Goal: Task Accomplishment & Management: Use online tool/utility

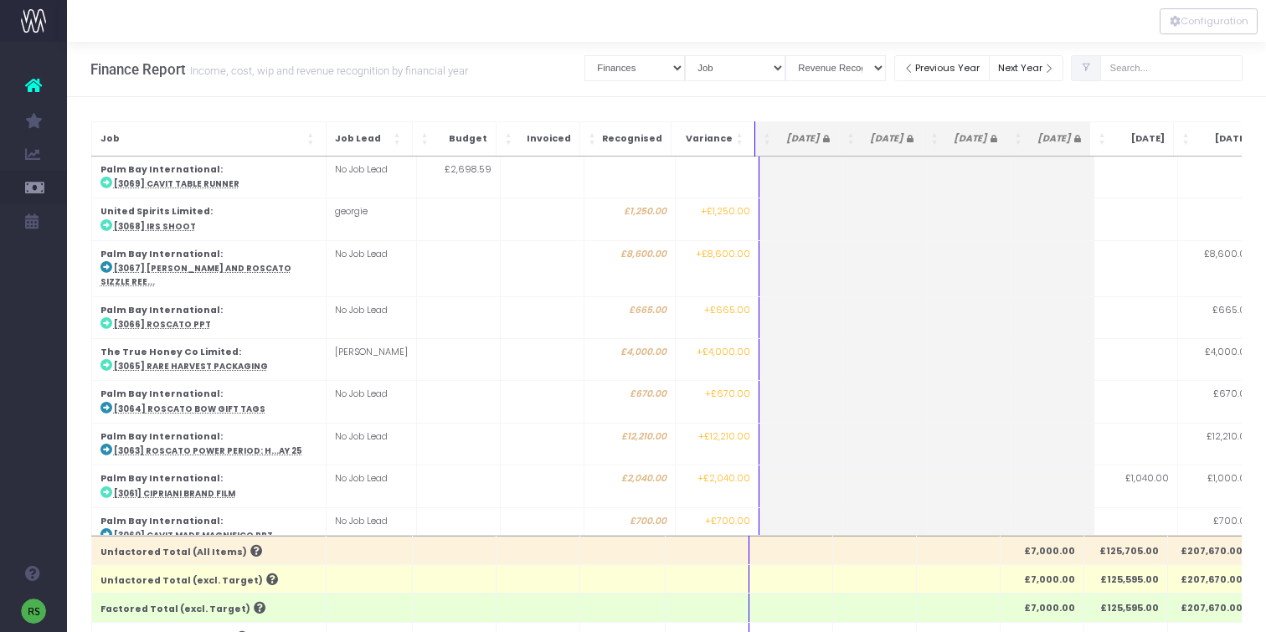
select select "finances"
select select "job"
select select "revrec"
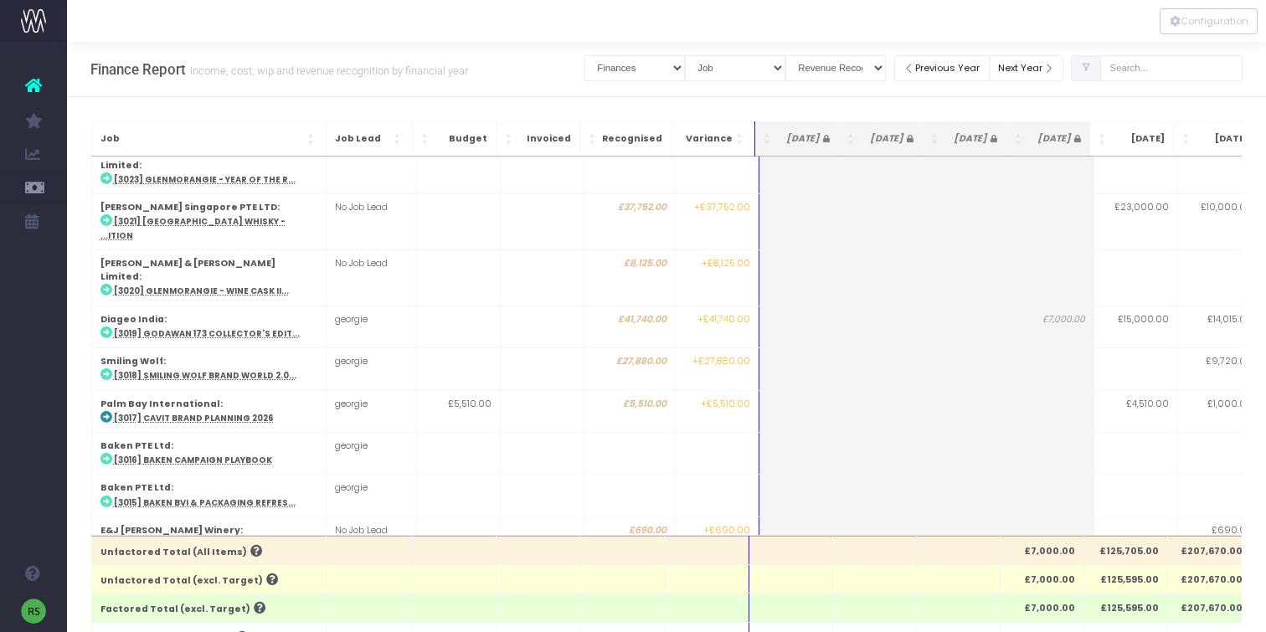
scroll to position [1923, 0]
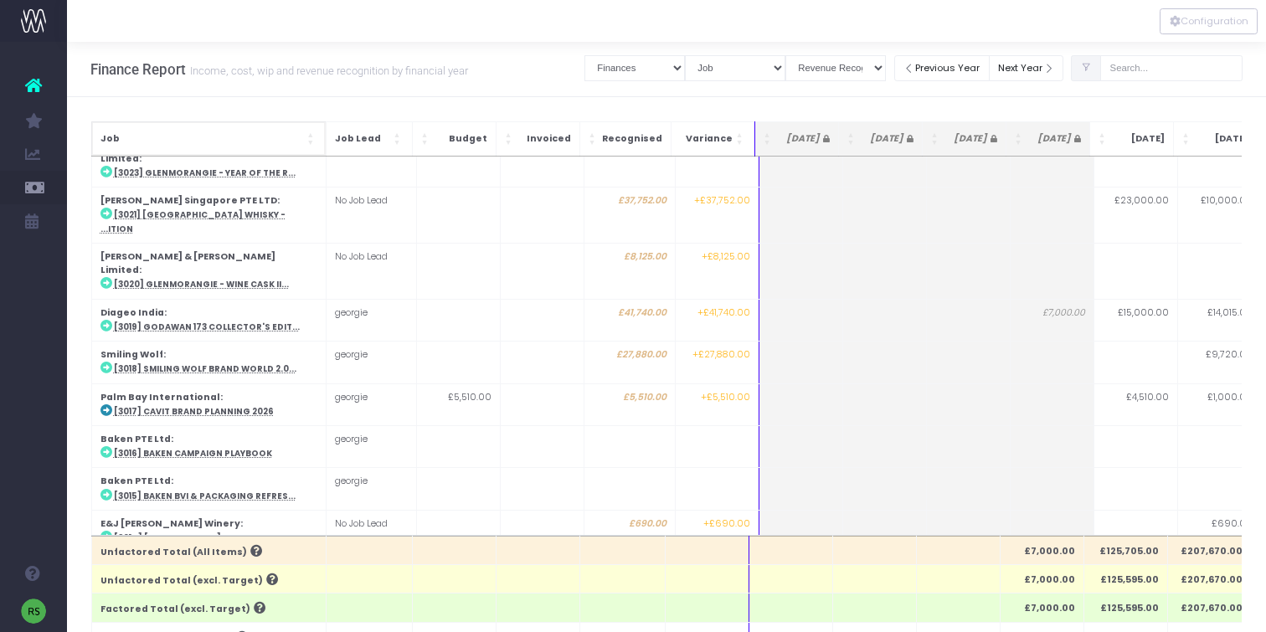
click at [250, 138] on span "Job" at bounding box center [201, 138] width 203 height 13
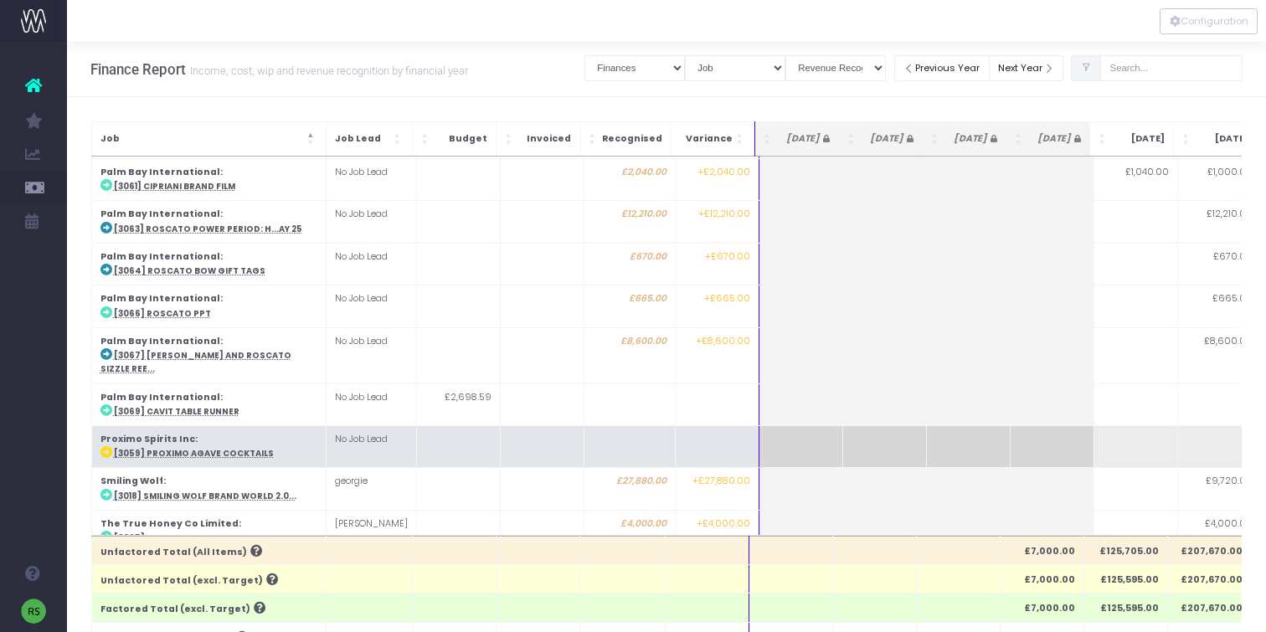
click at [233, 448] on abbr "[3059] Proximo Agave Cocktails" at bounding box center [194, 453] width 160 height 11
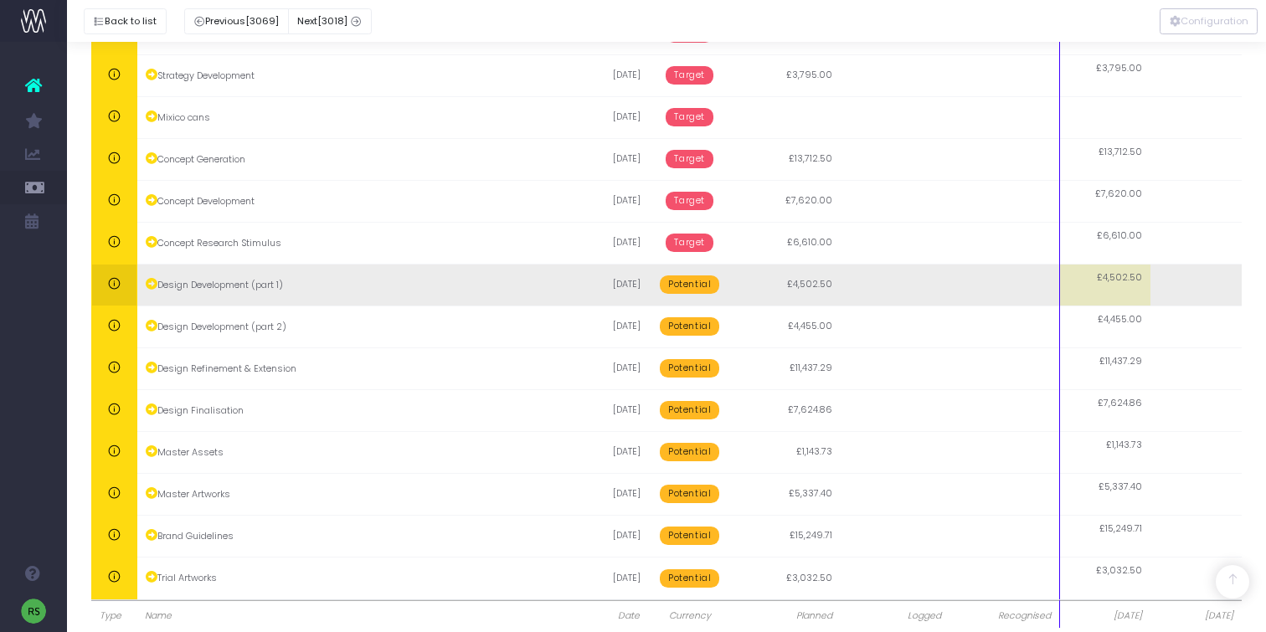
scroll to position [617, 0]
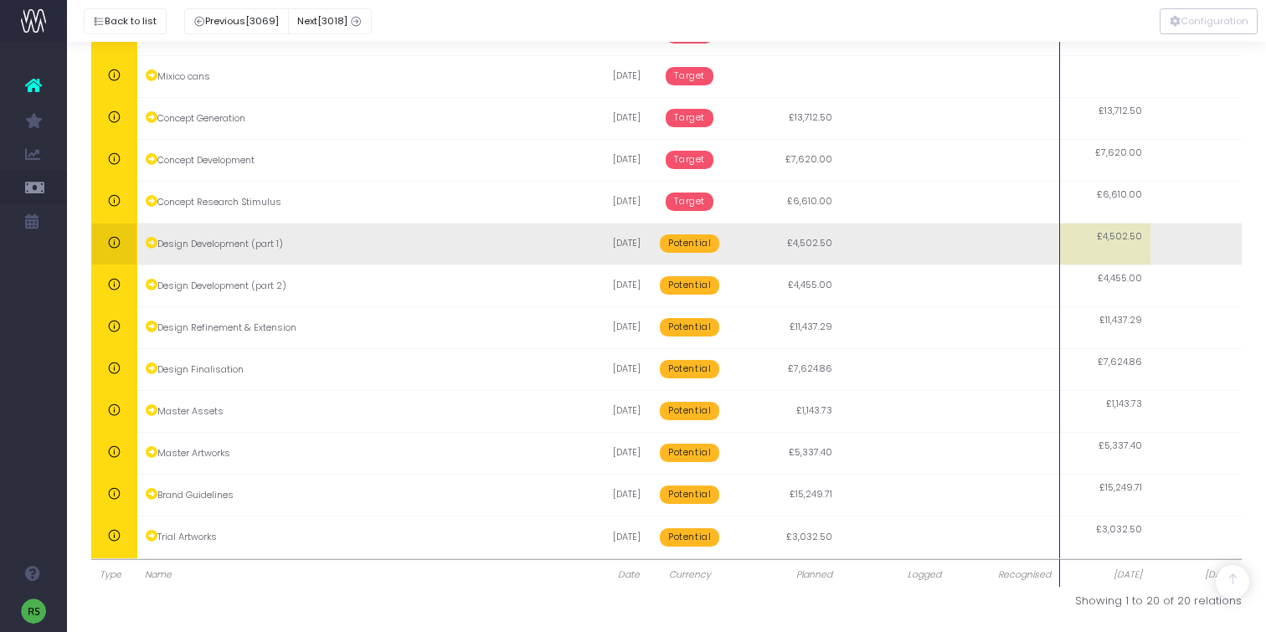
click at [1190, 239] on td at bounding box center [1195, 244] width 91 height 42
type input "4502.5"
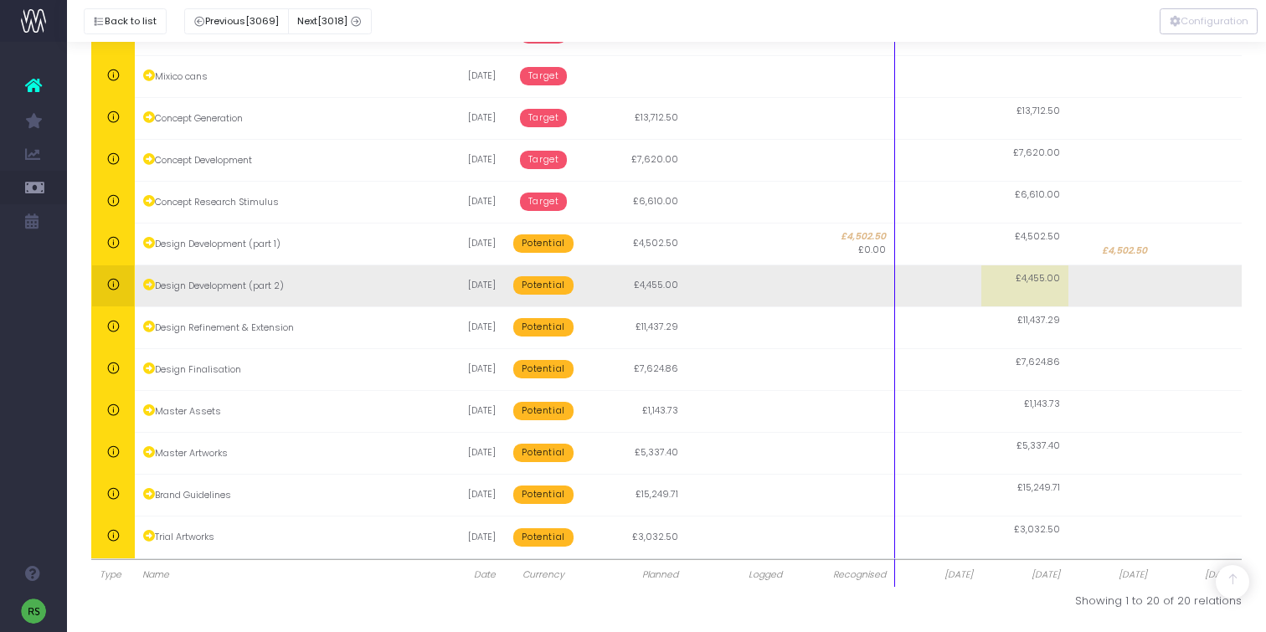
click at [1052, 291] on td "£4,455.00" at bounding box center [1024, 286] width 87 height 42
type input "4455"
click at [1114, 286] on td at bounding box center [1111, 286] width 87 height 42
type input "4455"
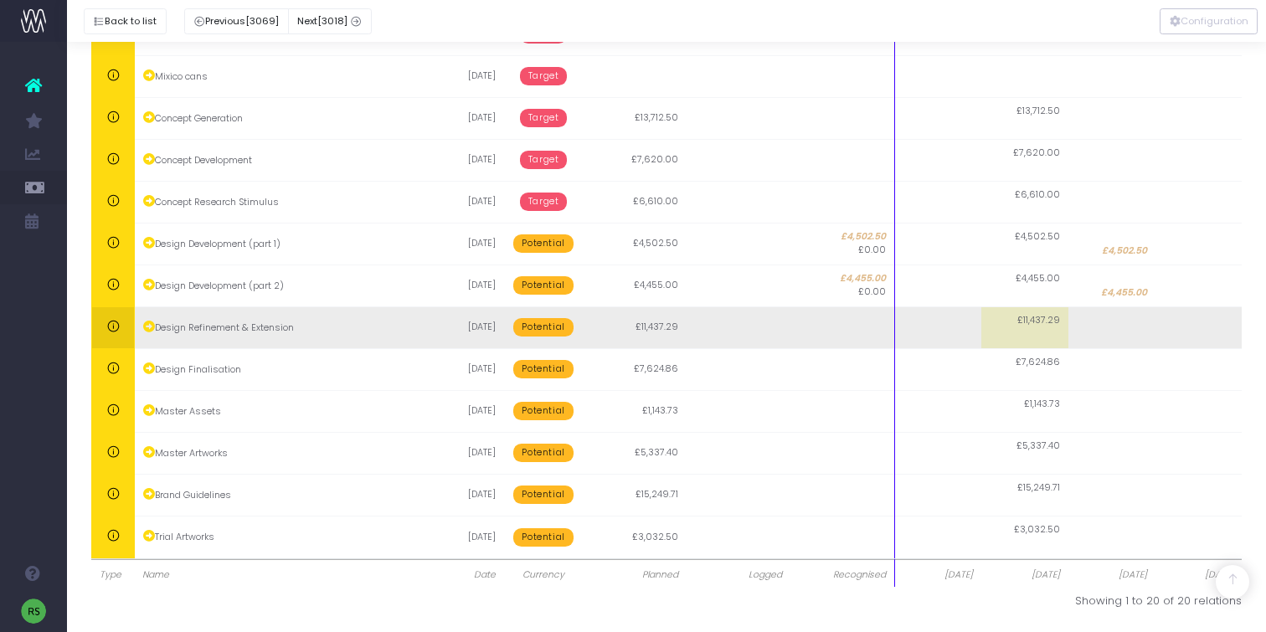
click at [1217, 331] on td at bounding box center [1198, 327] width 87 height 42
type input "11437.29"
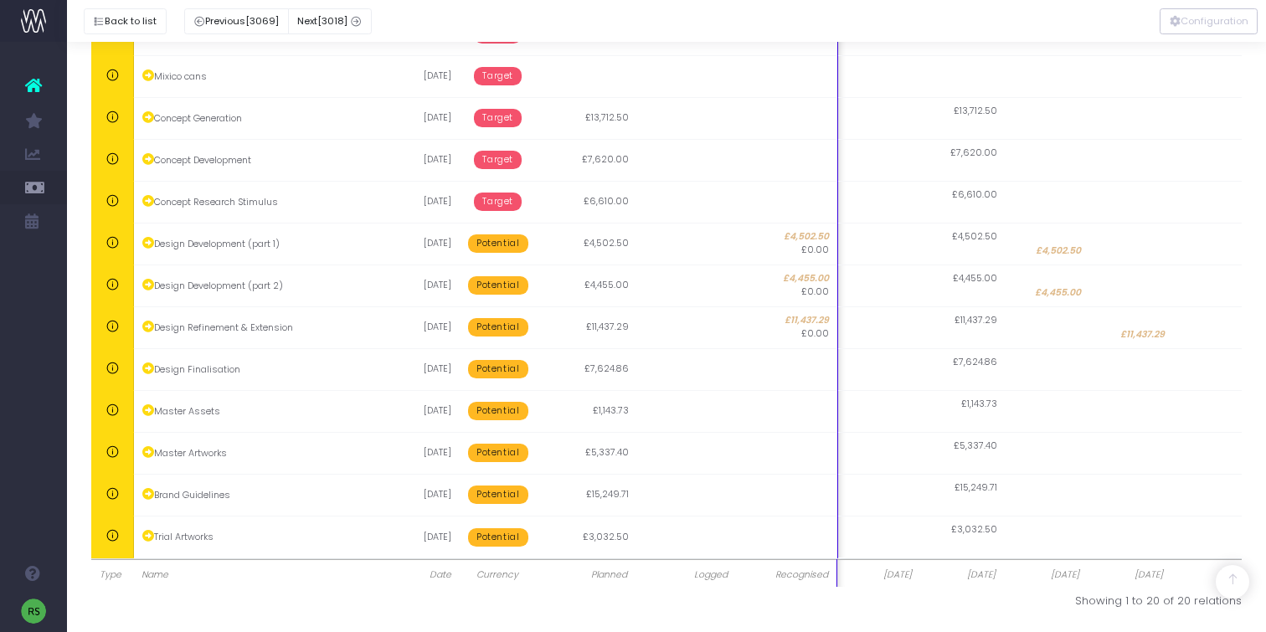
scroll to position [0, 13]
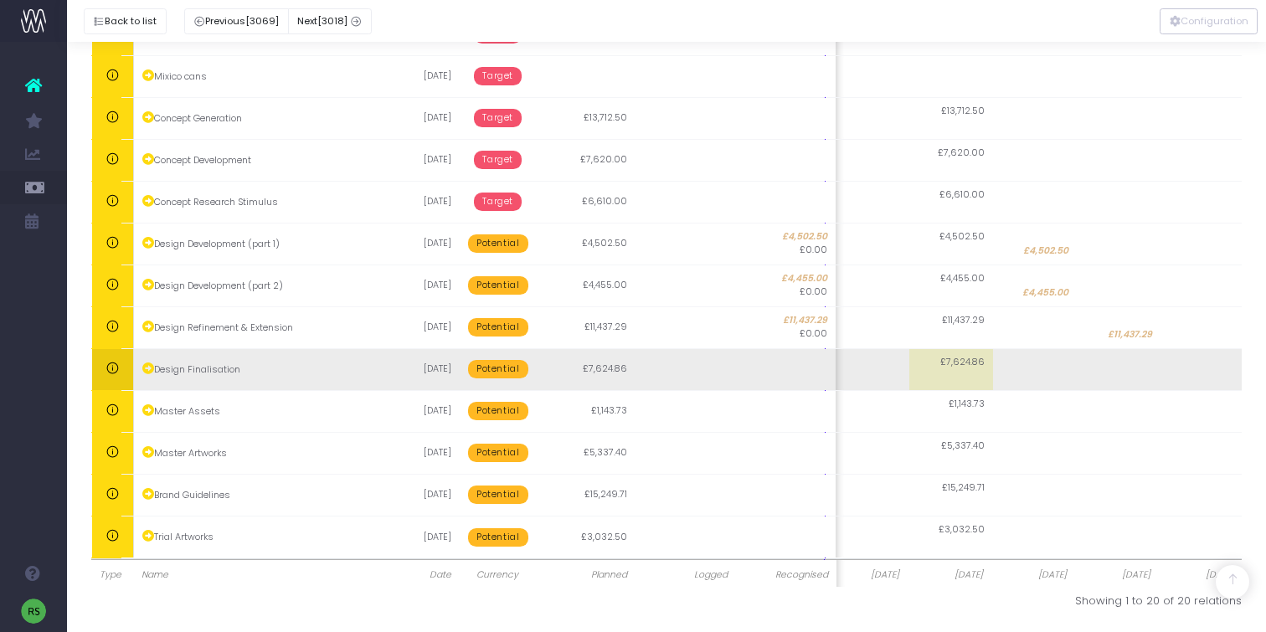
click at [1229, 373] on td at bounding box center [1202, 369] width 84 height 42
type input "7624.86"
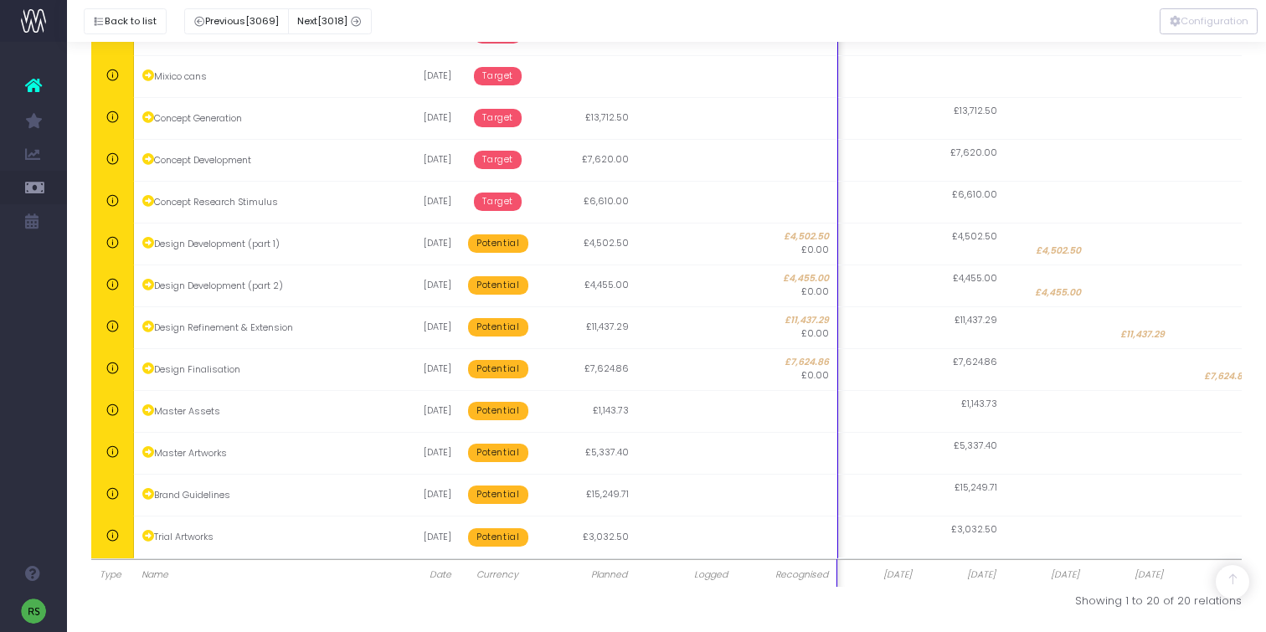
scroll to position [0, 96]
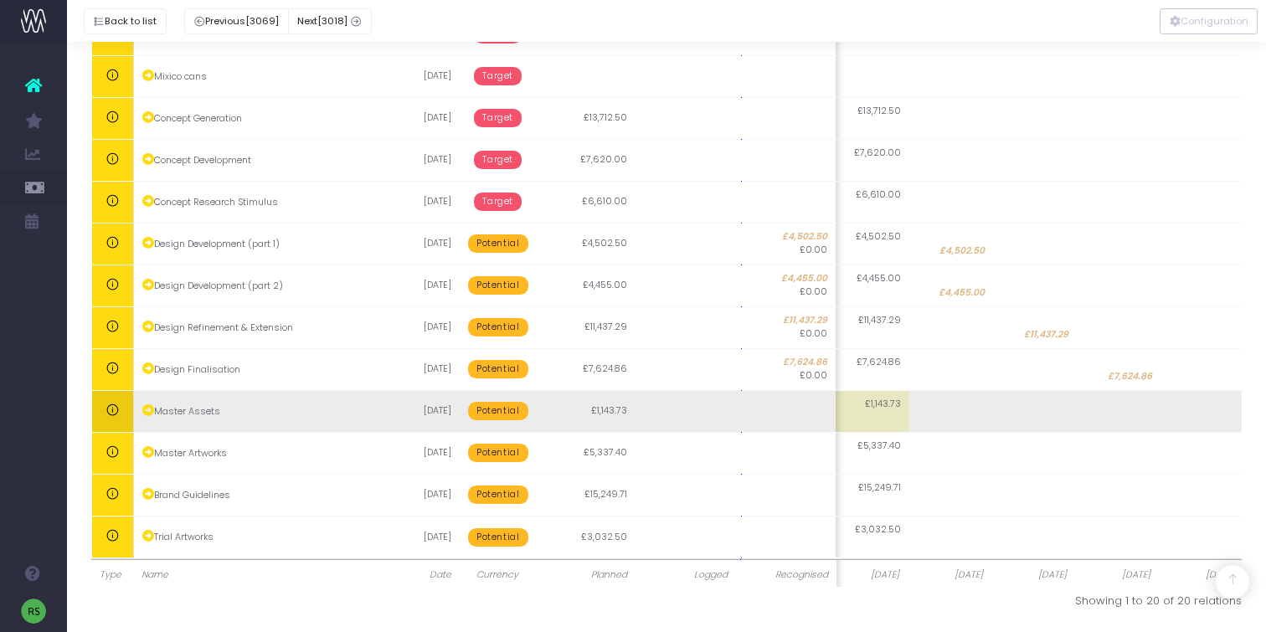
click at [1217, 414] on td at bounding box center [1202, 411] width 84 height 42
type input "1143.73"
